Goal: Transaction & Acquisition: Obtain resource

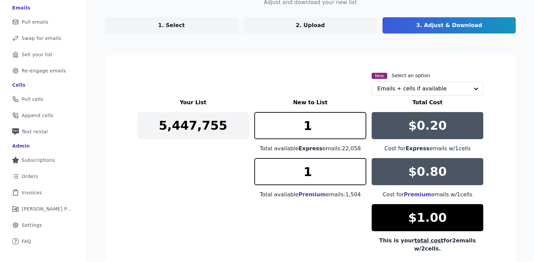
scroll to position [97, 0]
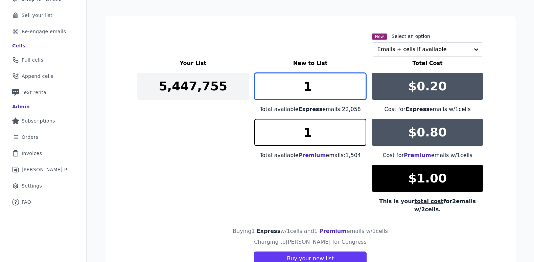
drag, startPoint x: 311, startPoint y: 87, endPoint x: 269, endPoint y: 87, distance: 41.6
click at [269, 87] on input "1" at bounding box center [310, 86] width 112 height 27
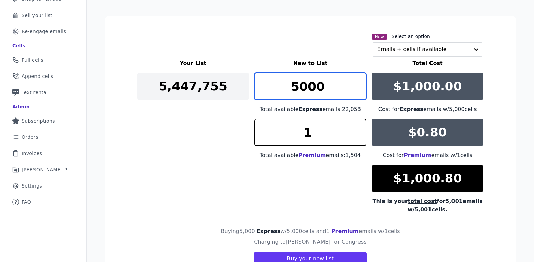
type input "5000"
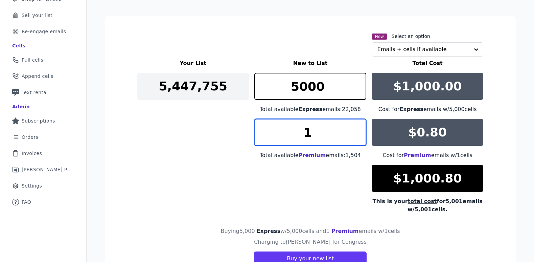
drag, startPoint x: 315, startPoint y: 131, endPoint x: 281, endPoint y: 128, distance: 33.6
click at [285, 130] on input "1" at bounding box center [310, 132] width 112 height 27
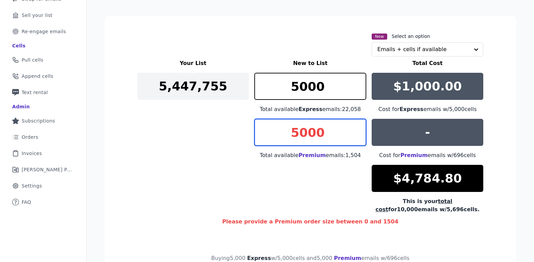
click at [311, 140] on input "5000" at bounding box center [310, 132] width 112 height 27
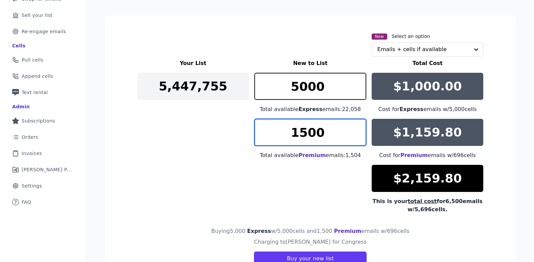
type input "1500"
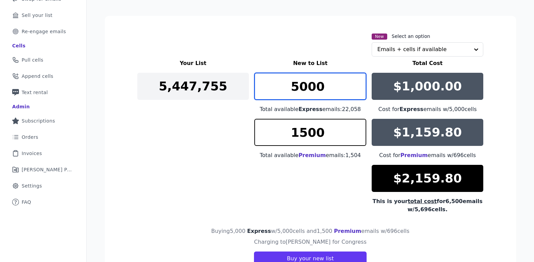
click at [308, 85] on input "5000" at bounding box center [310, 86] width 112 height 27
click at [309, 85] on input "5000" at bounding box center [310, 86] width 112 height 27
type input "1500"
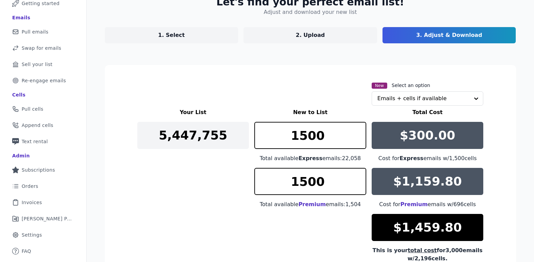
scroll to position [0, 0]
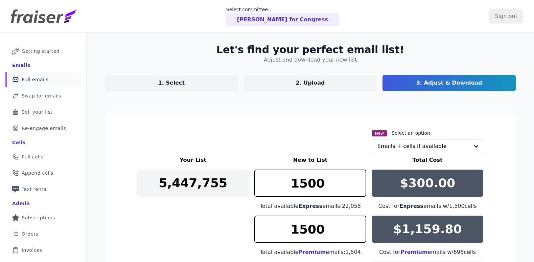
click at [41, 79] on span "Pull emails" at bounding box center [35, 79] width 27 height 7
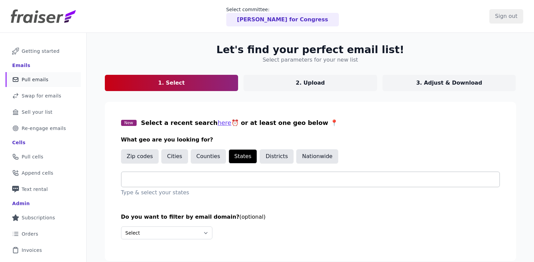
click at [167, 176] on input "text" at bounding box center [313, 179] width 372 height 8
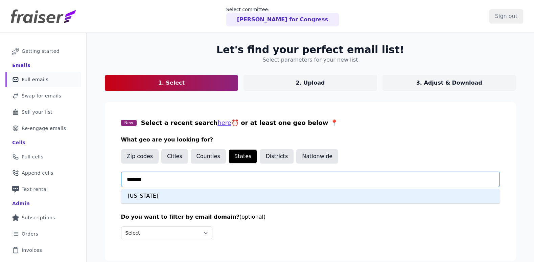
type input "********"
click at [205, 195] on div "[US_STATE]" at bounding box center [310, 196] width 378 height 14
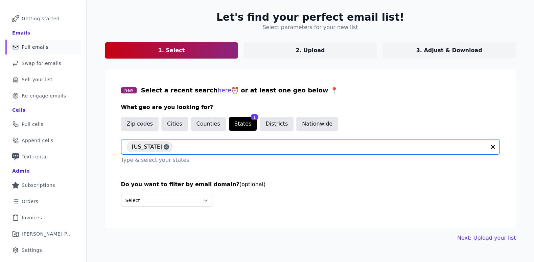
scroll to position [44, 0]
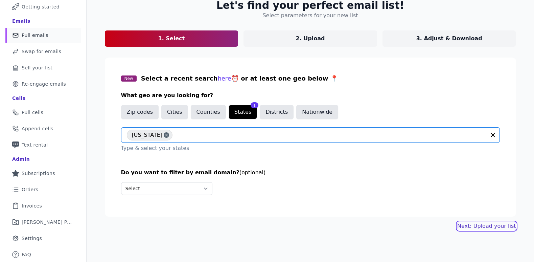
click at [483, 224] on link "Next: Upload your list" at bounding box center [486, 226] width 58 height 8
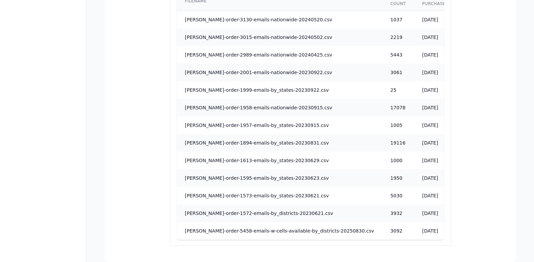
scroll to position [662, 0]
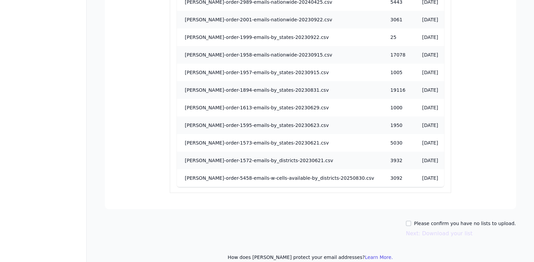
click at [410, 221] on div "Please confirm you have no lists to upload. Next: Download your list" at bounding box center [310, 229] width 411 height 18
click at [411, 222] on input "Please confirm you have no lists to upload." at bounding box center [407, 222] width 5 height 5
checkbox input "true"
click at [437, 236] on button "Next: Download your list" at bounding box center [438, 233] width 67 height 8
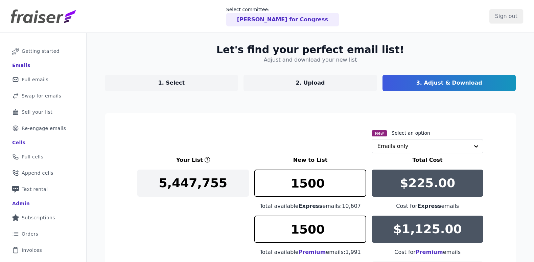
click at [192, 84] on link "1. Select" at bounding box center [171, 83] width 133 height 16
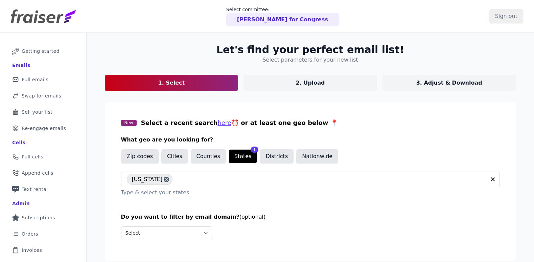
click at [458, 79] on p "3. Adjust & Download" at bounding box center [449, 83] width 66 height 8
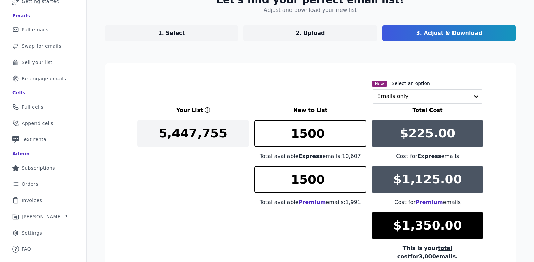
scroll to position [90, 0]
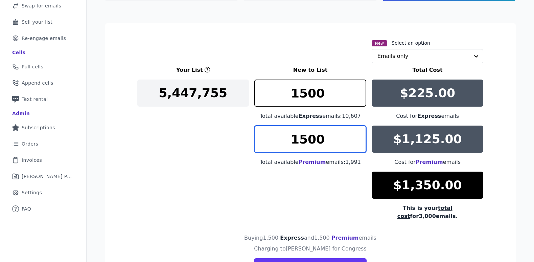
drag, startPoint x: 329, startPoint y: 140, endPoint x: 265, endPoint y: 137, distance: 64.3
click at [265, 137] on input "1500" at bounding box center [310, 138] width 112 height 27
type input "1991"
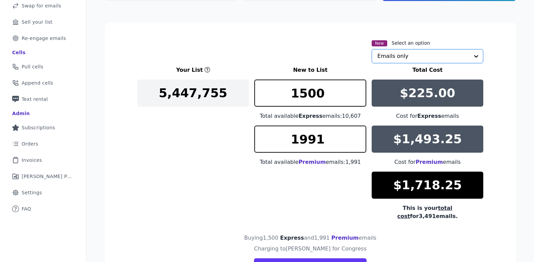
click at [412, 59] on input "text" at bounding box center [423, 56] width 92 height 14
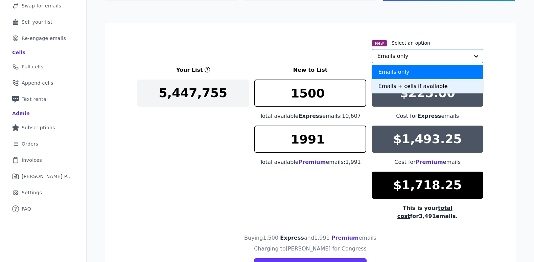
click at [414, 90] on div "Emails + cells if available" at bounding box center [427, 86] width 112 height 14
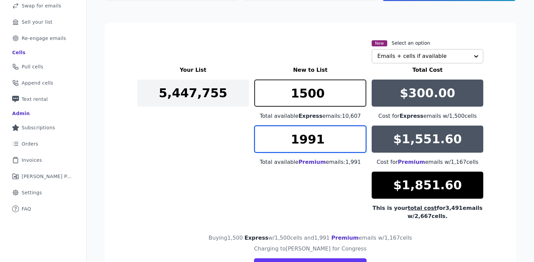
click at [342, 146] on input "1991" at bounding box center [310, 138] width 112 height 27
type input "1990"
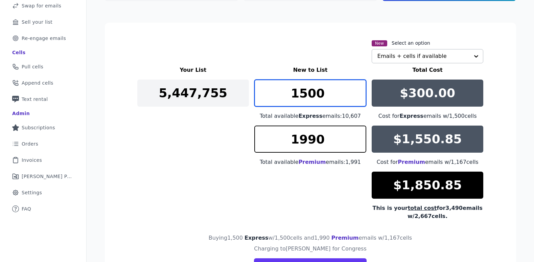
drag, startPoint x: 342, startPoint y: 94, endPoint x: 274, endPoint y: 88, distance: 68.1
click at [274, 88] on input "1500" at bounding box center [310, 92] width 112 height 27
type input "1000"
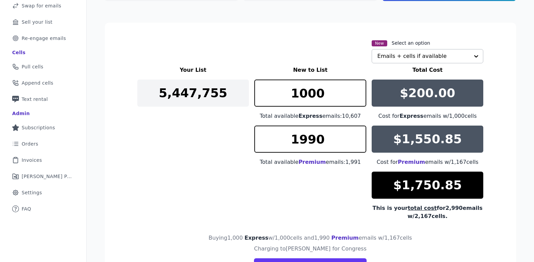
scroll to position [0, 0]
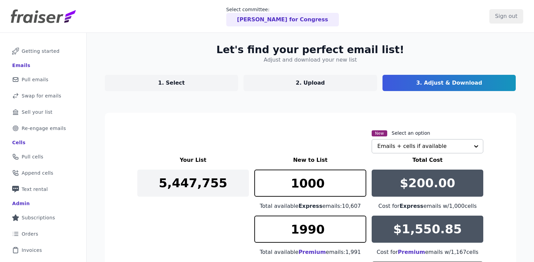
click at [177, 81] on p "1. Select" at bounding box center [171, 83] width 27 height 8
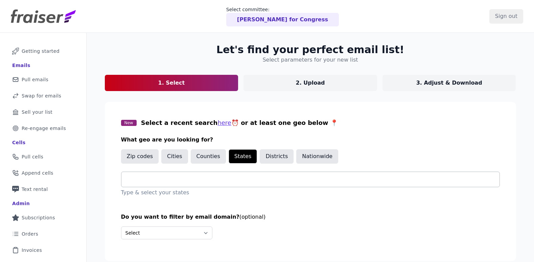
click at [172, 179] on input "text" at bounding box center [313, 179] width 372 height 8
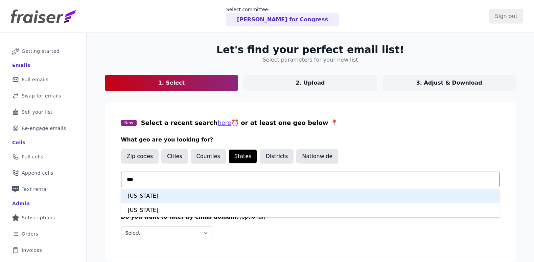
type input "****"
click at [183, 196] on div "Connecticut" at bounding box center [310, 196] width 378 height 14
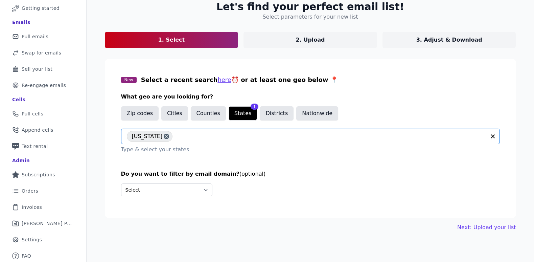
scroll to position [44, 0]
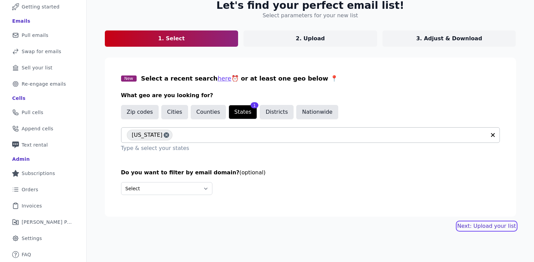
click at [478, 226] on link "Next: Upload your list" at bounding box center [486, 226] width 58 height 8
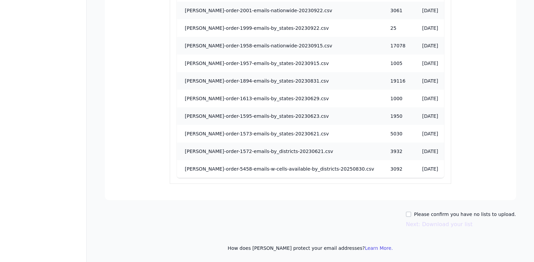
scroll to position [671, 0]
click at [411, 213] on input "Please confirm you have no lists to upload." at bounding box center [407, 213] width 5 height 5
checkbox input "true"
click at [421, 223] on button "Next: Download your list" at bounding box center [438, 224] width 67 height 8
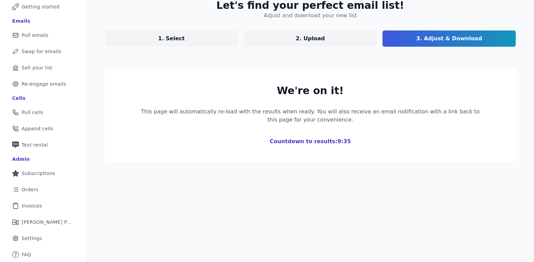
scroll to position [120, 0]
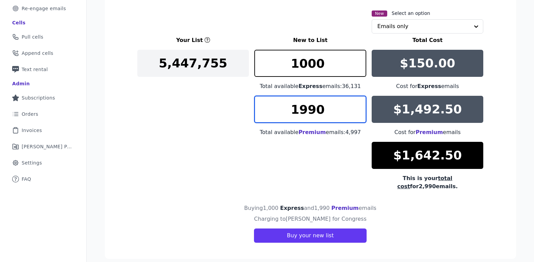
click at [323, 112] on input "1990" at bounding box center [310, 109] width 112 height 27
drag, startPoint x: 319, startPoint y: 111, endPoint x: 256, endPoint y: 105, distance: 63.1
click at [256, 105] on input "1990" at bounding box center [310, 109] width 112 height 27
type input "4997"
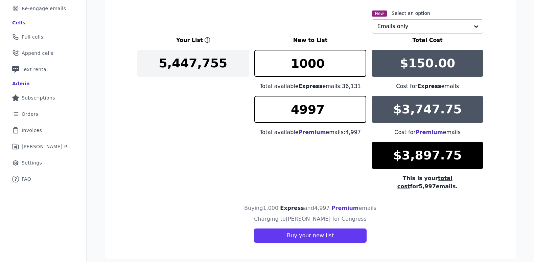
click at [424, 30] on input "text" at bounding box center [423, 27] width 92 height 14
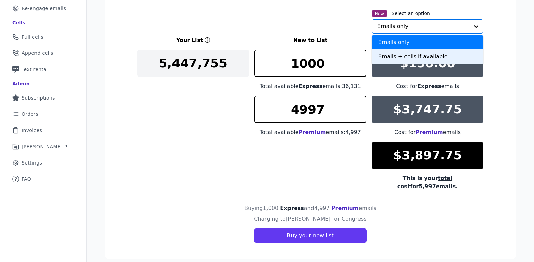
click at [415, 63] on div "Emails + cells if available" at bounding box center [427, 56] width 112 height 14
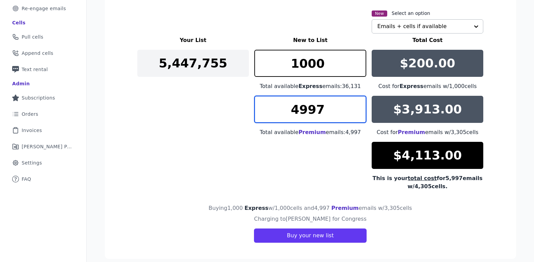
click at [316, 111] on input "4997" at bounding box center [310, 109] width 112 height 27
click at [315, 111] on input "4997" at bounding box center [310, 109] width 112 height 27
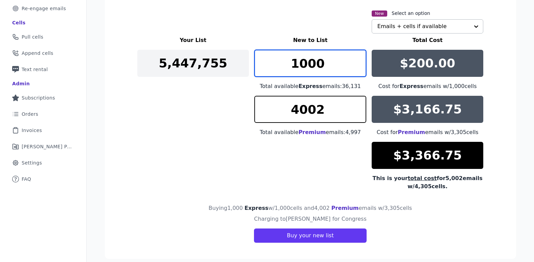
click at [320, 73] on input "1000" at bounding box center [310, 63] width 112 height 27
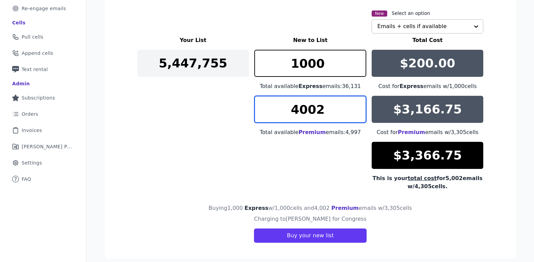
drag, startPoint x: 317, startPoint y: 111, endPoint x: 324, endPoint y: 108, distance: 8.3
click at [320, 112] on input "4002" at bounding box center [310, 109] width 112 height 27
type input "4000"
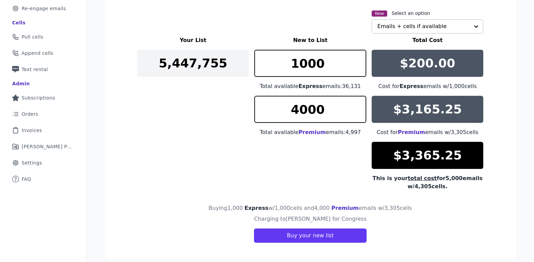
click at [242, 127] on div "Your List New to List Total Cost 5,447,755 1000 Total available Express emails:…" at bounding box center [310, 113] width 346 height 154
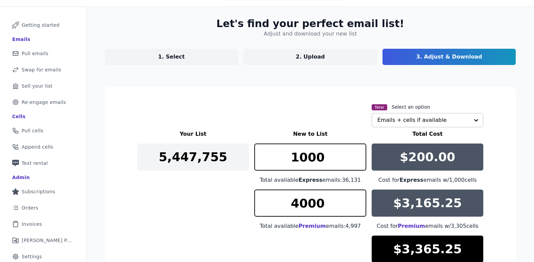
scroll to position [0, 0]
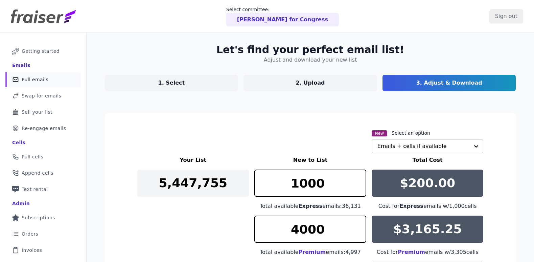
click at [63, 79] on link "Mail Icon Outline of a mail envelope Pull emails" at bounding box center [42, 79] width 75 height 15
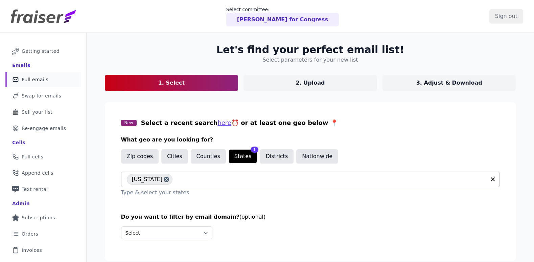
click at [159, 178] on div "[US_STATE]" at bounding box center [150, 179] width 46 height 11
click at [166, 181] on input "text" at bounding box center [313, 179] width 372 height 8
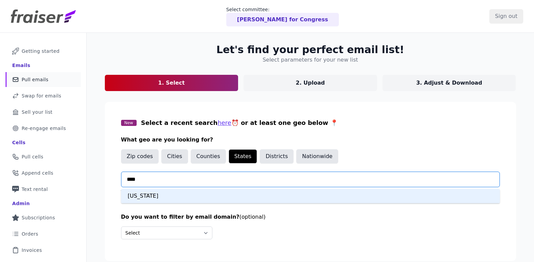
type input "*****"
click at [165, 195] on div "[US_STATE]" at bounding box center [310, 196] width 378 height 14
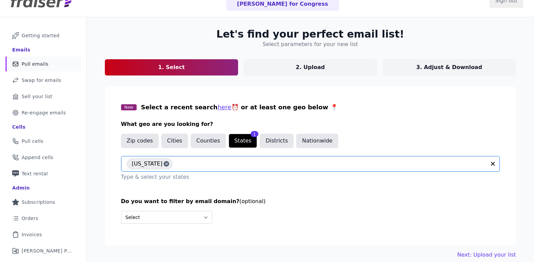
scroll to position [44, 0]
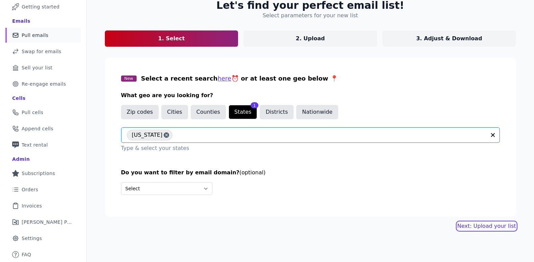
click at [489, 225] on link "Next: Upload your list" at bounding box center [486, 226] width 58 height 8
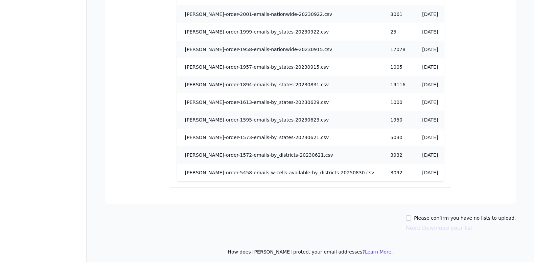
scroll to position [671, 0]
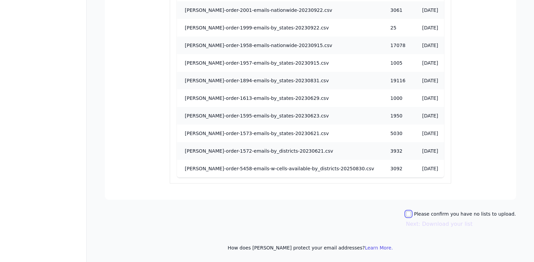
click at [411, 215] on input "Please confirm you have no lists to upload." at bounding box center [407, 213] width 5 height 5
checkbox input "true"
click at [446, 224] on button "Next: Download your list" at bounding box center [438, 224] width 67 height 8
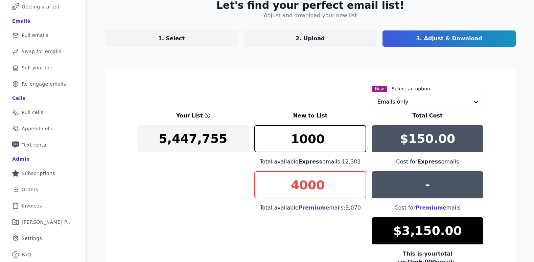
scroll to position [147, 0]
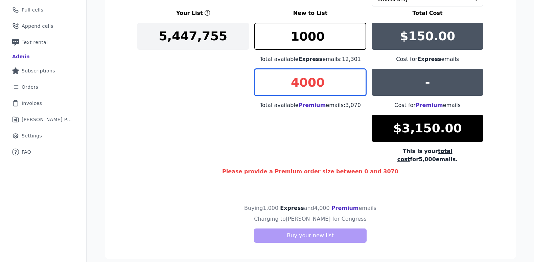
drag, startPoint x: 296, startPoint y: 80, endPoint x: 280, endPoint y: 80, distance: 16.2
click at [288, 80] on input "4000" at bounding box center [310, 82] width 112 height 27
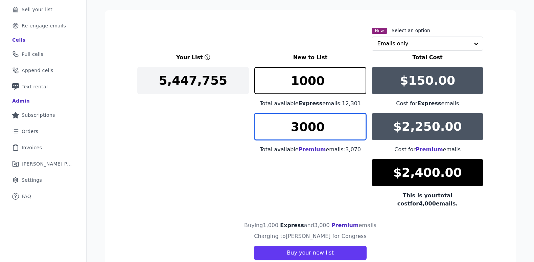
scroll to position [101, 0]
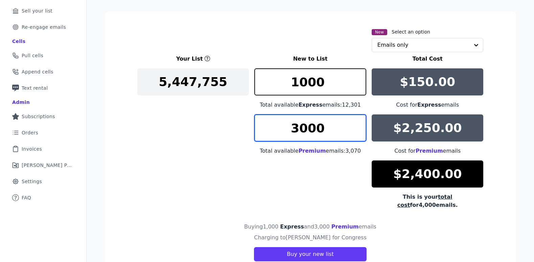
type input "3000"
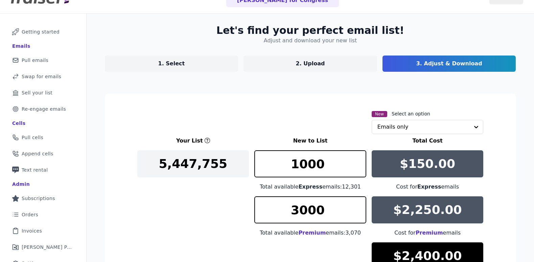
scroll to position [0, 0]
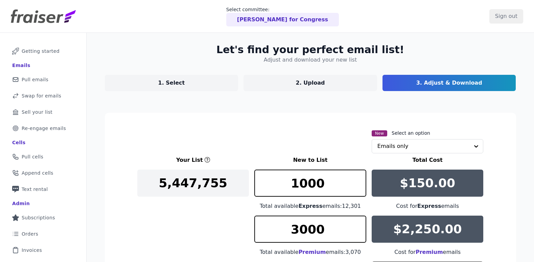
click at [181, 85] on link "1. Select" at bounding box center [171, 83] width 133 height 16
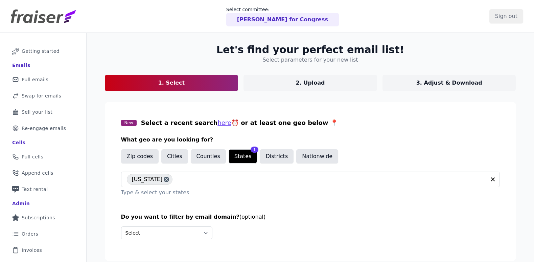
click at [439, 85] on p "3. Adjust & Download" at bounding box center [449, 83] width 66 height 8
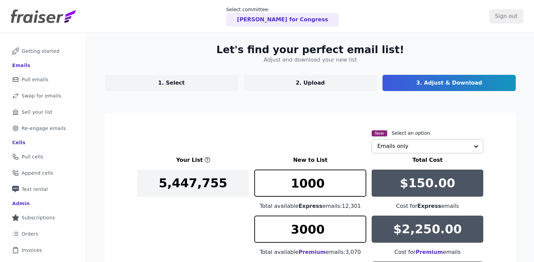
click at [427, 149] on input "text" at bounding box center [423, 146] width 92 height 14
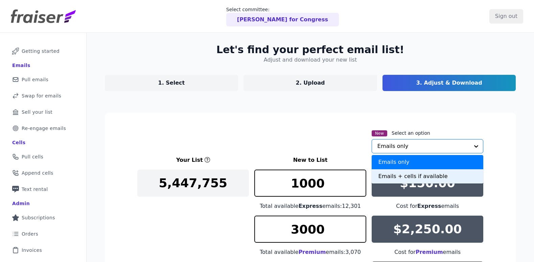
click at [421, 178] on div "Emails + cells if available" at bounding box center [427, 176] width 112 height 14
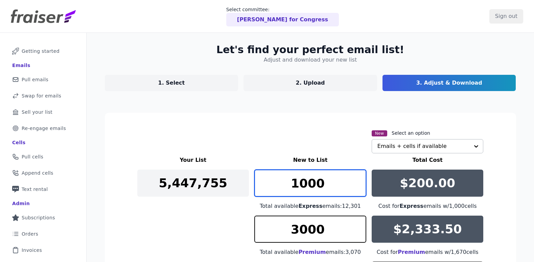
drag, startPoint x: 334, startPoint y: 182, endPoint x: 287, endPoint y: 183, distance: 47.3
click at [287, 183] on input "1000" at bounding box center [310, 182] width 112 height 27
type input "12301"
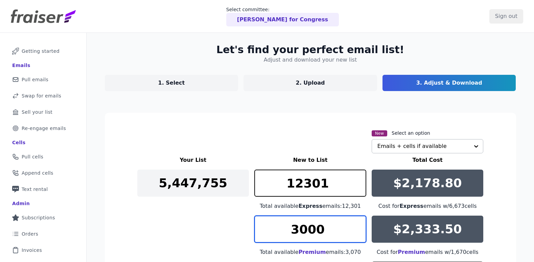
drag, startPoint x: 310, startPoint y: 231, endPoint x: 306, endPoint y: 231, distance: 3.4
click at [306, 231] on input "3000" at bounding box center [310, 228] width 112 height 27
type input "3070"
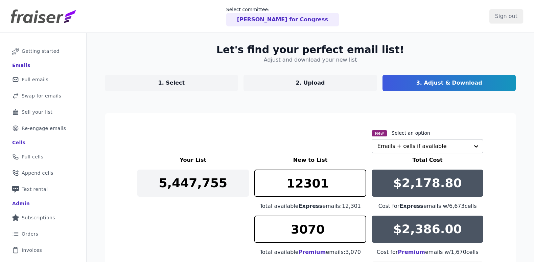
click at [177, 79] on p "1. Select" at bounding box center [171, 83] width 27 height 8
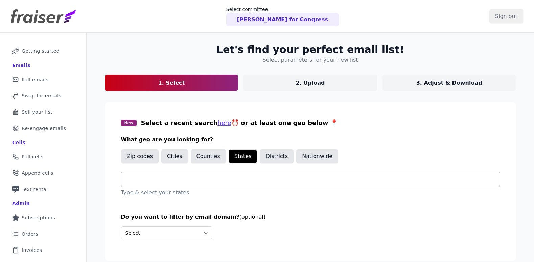
click at [144, 181] on input "text" at bounding box center [313, 179] width 372 height 8
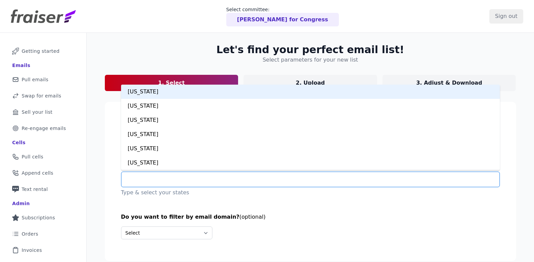
type input "*"
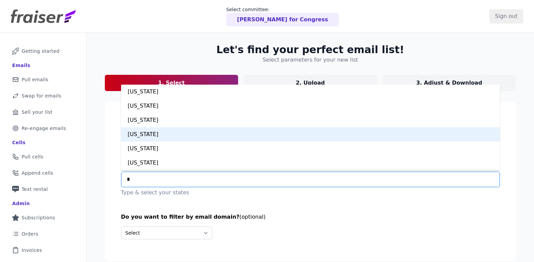
click at [146, 130] on div "[US_STATE]" at bounding box center [310, 134] width 378 height 14
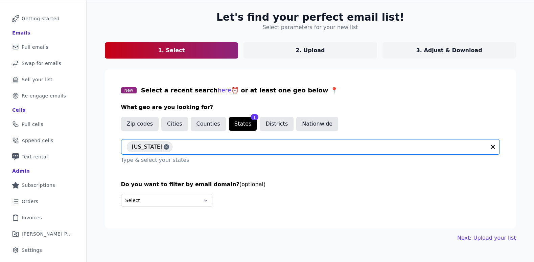
scroll to position [44, 0]
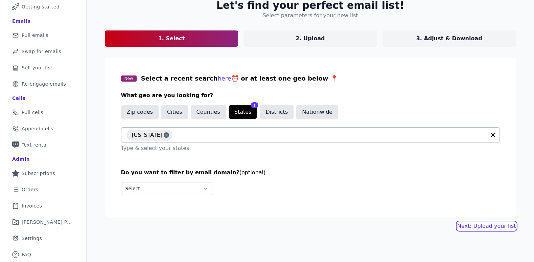
click at [490, 225] on link "Next: Upload your list" at bounding box center [486, 226] width 58 height 8
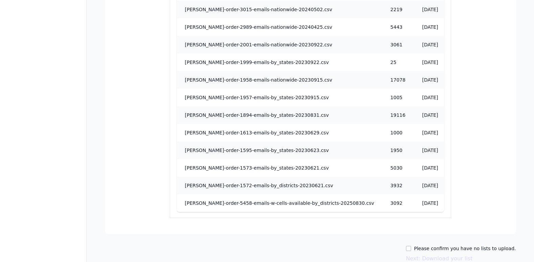
scroll to position [671, 0]
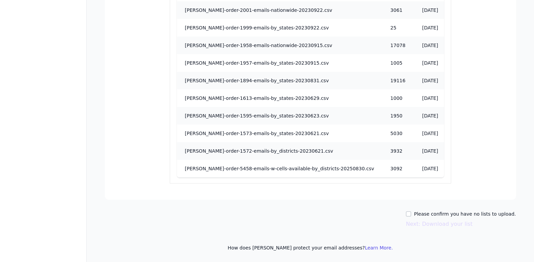
click at [435, 217] on div "Please confirm you have no lists to upload. Next: Download your list" at bounding box center [460, 219] width 110 height 18
click at [411, 215] on input "Please confirm you have no lists to upload." at bounding box center [407, 213] width 5 height 5
checkbox input "true"
click at [429, 223] on button "Next: Download your list" at bounding box center [438, 224] width 67 height 8
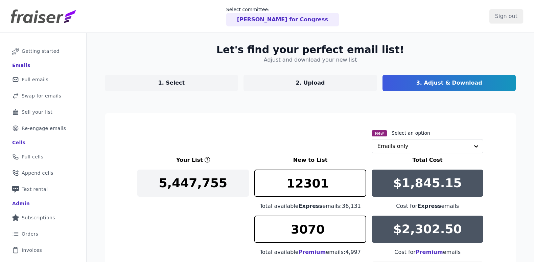
scroll to position [17, 0]
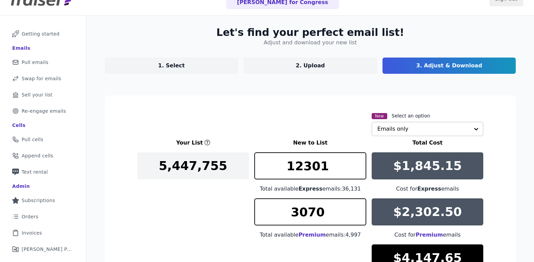
click at [379, 128] on input "text" at bounding box center [423, 129] width 92 height 14
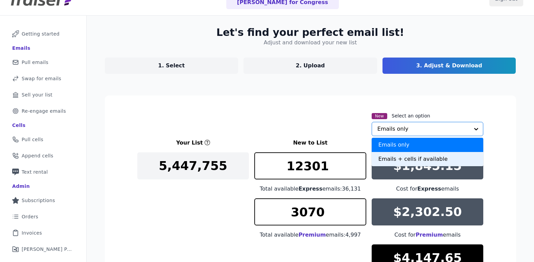
click at [386, 159] on div "Emails + cells if available" at bounding box center [427, 159] width 112 height 14
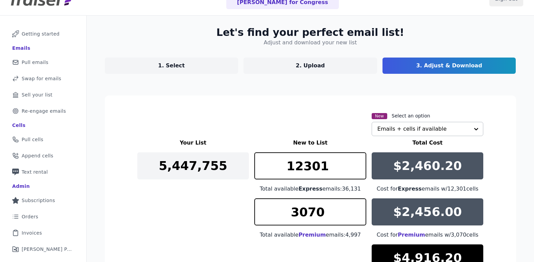
click at [196, 67] on link "1. Select" at bounding box center [171, 65] width 133 height 16
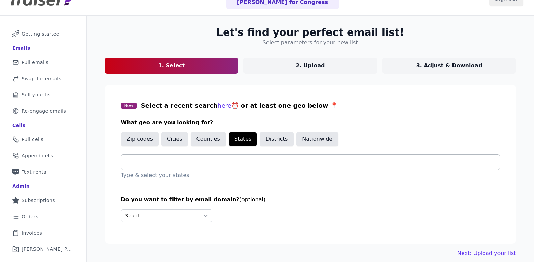
click at [164, 164] on input "text" at bounding box center [313, 162] width 372 height 8
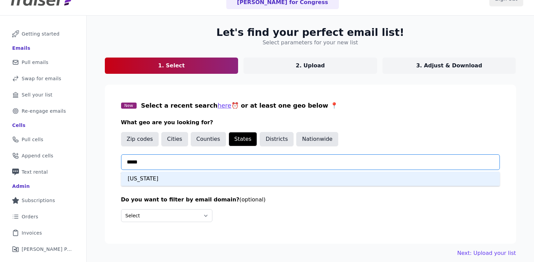
type input "*****"
drag, startPoint x: 190, startPoint y: 169, endPoint x: 194, endPoint y: 176, distance: 8.0
click at [192, 173] on div "New Hampshire You are currently focused on option New Hampshire. There are 1 re…" at bounding box center [310, 166] width 378 height 25
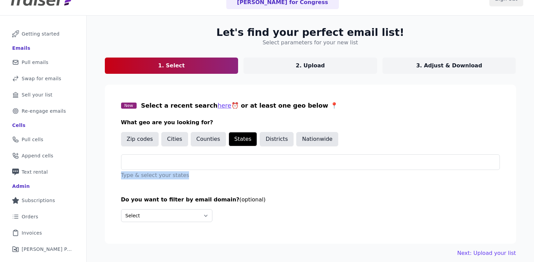
click at [194, 176] on p "Type & select your states" at bounding box center [310, 175] width 378 height 8
click at [178, 156] on div at bounding box center [313, 161] width 372 height 15
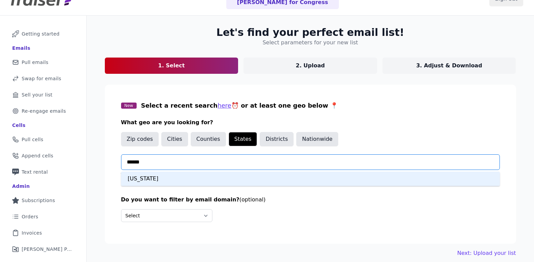
type input "*******"
click at [237, 180] on div "[US_STATE]" at bounding box center [310, 178] width 378 height 14
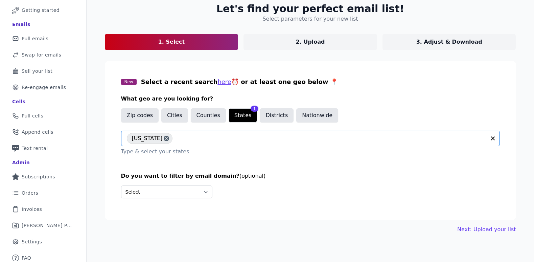
scroll to position [44, 0]
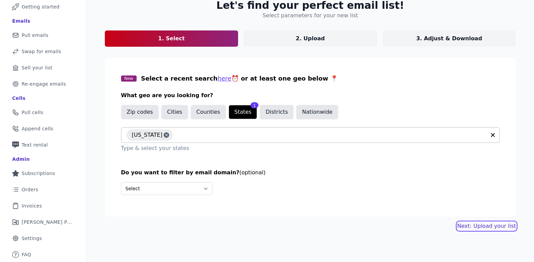
click at [485, 226] on link "Next: Upload your list" at bounding box center [486, 226] width 58 height 8
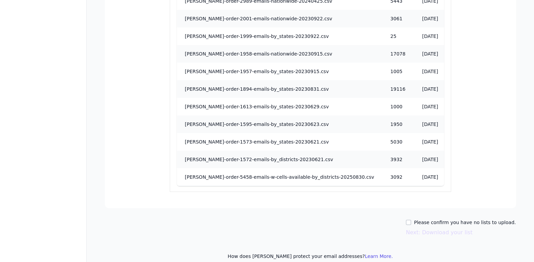
scroll to position [671, 0]
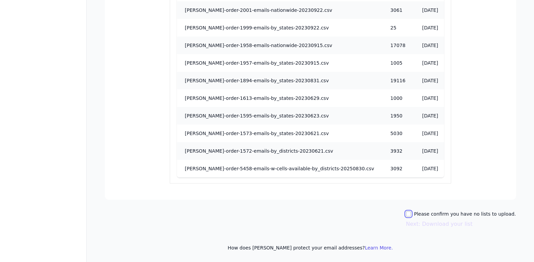
click at [411, 215] on input "Please confirm you have no lists to upload." at bounding box center [407, 213] width 5 height 5
checkbox input "true"
click at [452, 224] on button "Next: Download your list" at bounding box center [438, 224] width 67 height 8
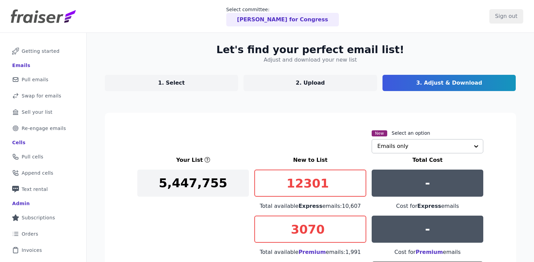
click at [422, 147] on input "text" at bounding box center [423, 146] width 92 height 14
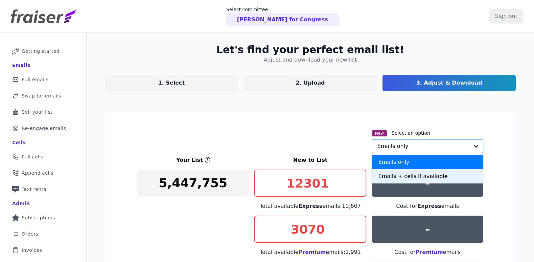
click at [402, 175] on div "Emails + cells if available" at bounding box center [427, 176] width 112 height 14
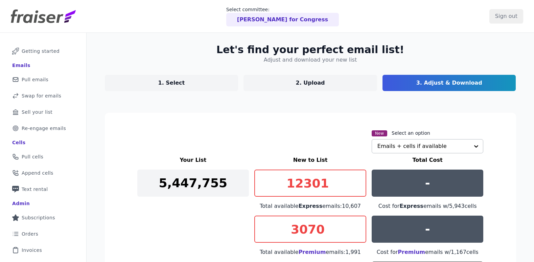
click at [170, 84] on p "1. Select" at bounding box center [171, 83] width 27 height 8
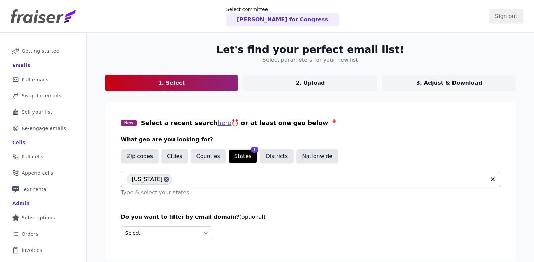
click at [171, 173] on div "New Hampshire" at bounding box center [306, 179] width 359 height 15
click at [172, 179] on input "text" at bounding box center [313, 179] width 372 height 8
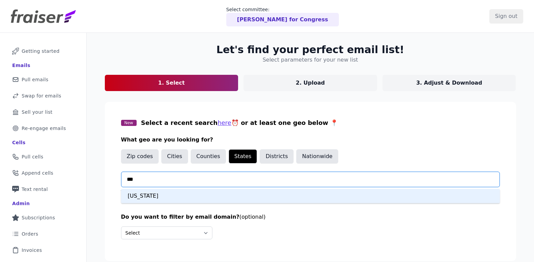
type input "****"
click at [176, 191] on div "Massachusetts" at bounding box center [310, 196] width 378 height 14
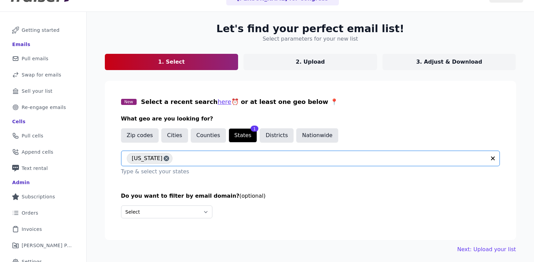
scroll to position [44, 0]
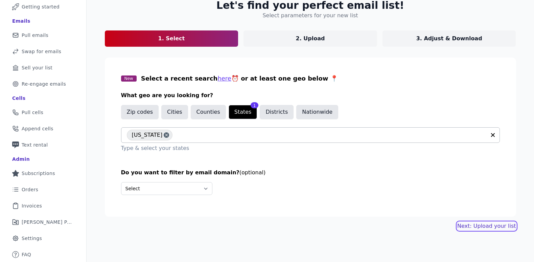
click at [474, 227] on link "Next: Upload your list" at bounding box center [486, 226] width 58 height 8
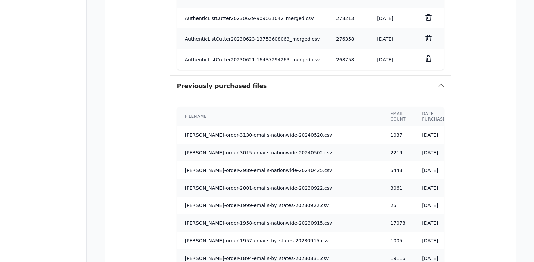
scroll to position [671, 0]
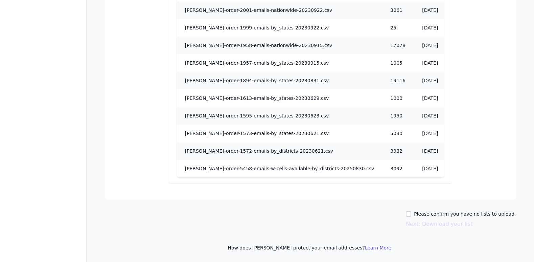
click at [430, 212] on label "Please confirm you have no lists to upload." at bounding box center [465, 213] width 102 height 7
click at [411, 212] on input "Please confirm you have no lists to upload." at bounding box center [407, 213] width 5 height 5
checkbox input "true"
click at [430, 223] on button "Next: Download your list" at bounding box center [438, 224] width 67 height 8
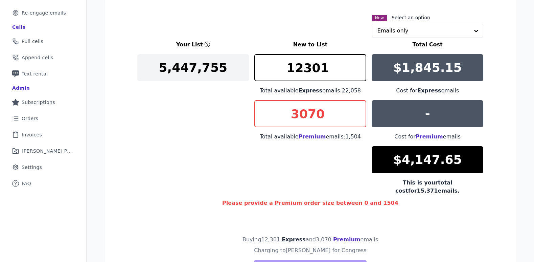
scroll to position [80, 0]
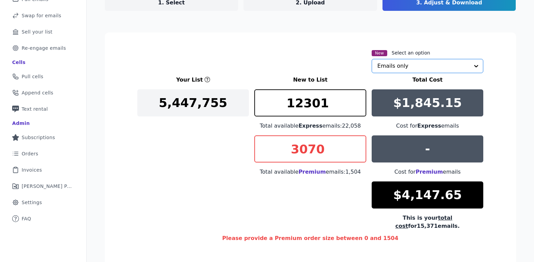
click at [411, 67] on input "text" at bounding box center [423, 66] width 92 height 14
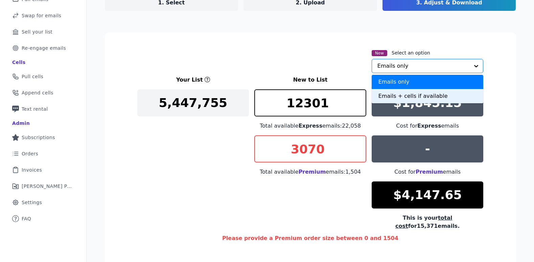
click at [394, 98] on div "Emails + cells if available" at bounding box center [427, 96] width 112 height 14
